Goal: Book appointment/travel/reservation

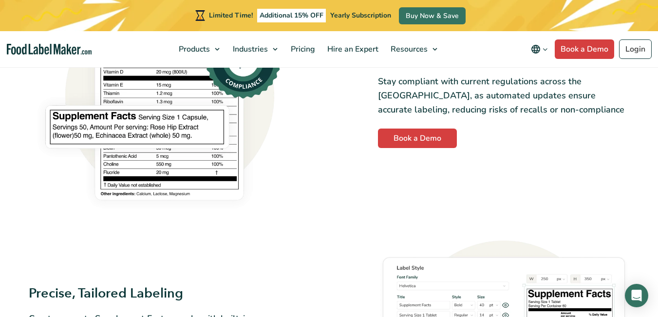
scroll to position [730, 0]
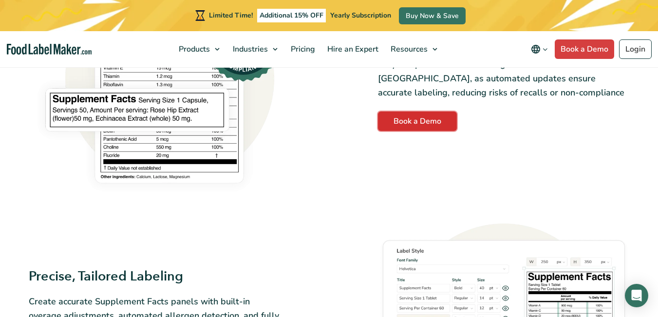
click at [408, 128] on link "Book a Demo" at bounding box center [417, 120] width 79 height 19
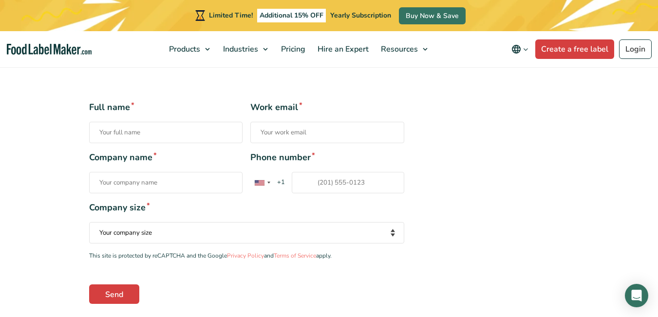
scroll to position [195, 0]
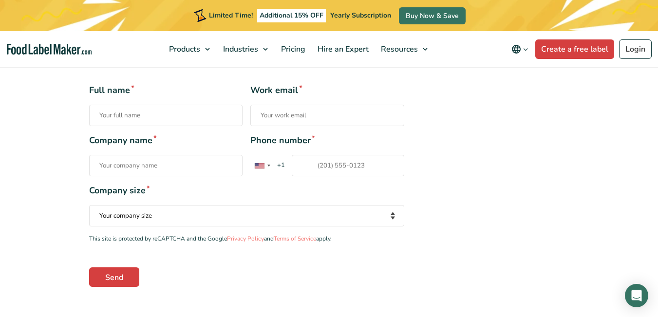
click at [392, 218] on select "Your company size Fewer than 10 Employees 10 to 50 Employees 51 to 500 Employee…" at bounding box center [246, 215] width 315 height 21
click at [66, 255] on div "Full name * Work email * Company name * Phone number * United States +1 United …" at bounding box center [329, 185] width 589 height 202
